Goal: Find specific page/section: Find specific page/section

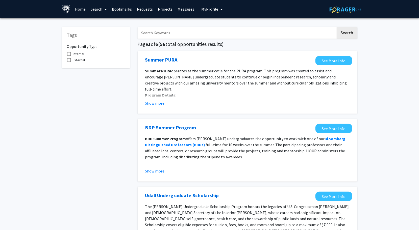
click at [97, 11] on link "Search" at bounding box center [98, 9] width 21 height 18
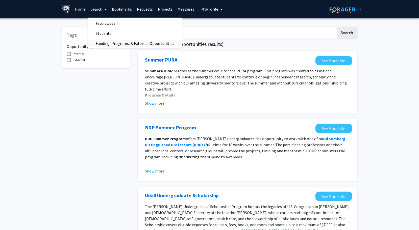
click at [101, 43] on span "Funding, Programs, & External Opportunities" at bounding box center [135, 43] width 94 height 10
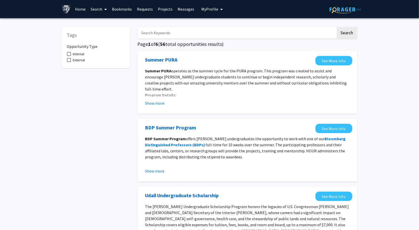
click at [78, 8] on link "Home" at bounding box center [80, 9] width 16 height 18
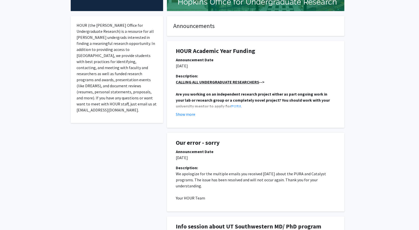
scroll to position [83, 0]
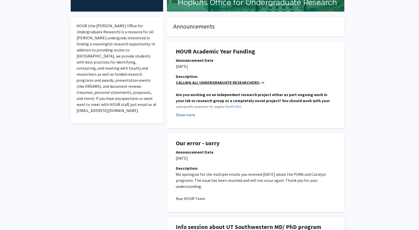
click at [183, 114] on button "Show more" at bounding box center [185, 115] width 19 height 6
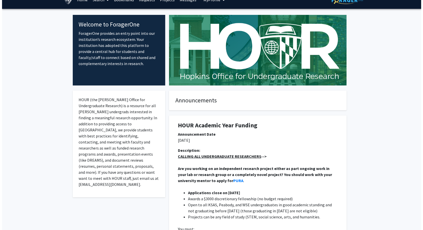
scroll to position [0, 0]
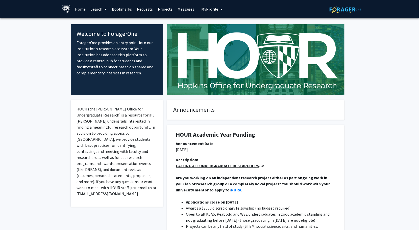
click at [162, 8] on link "Projects" at bounding box center [165, 9] width 20 height 18
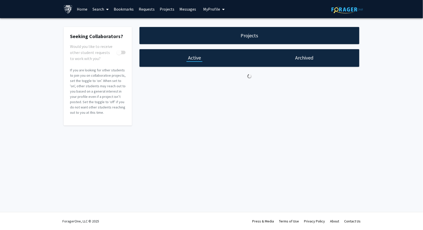
checkbox input "true"
